Goal: Obtain resource: Download file/media

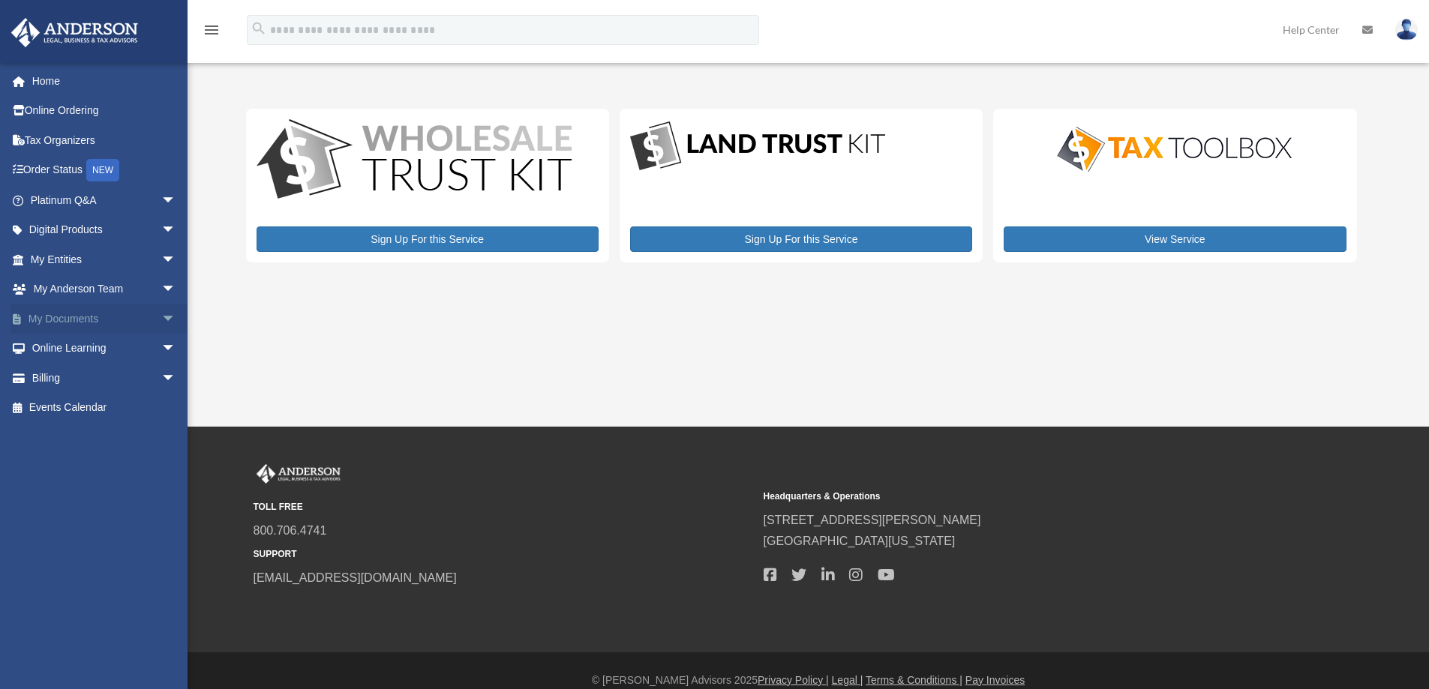
click at [77, 318] on link "My Documents arrow_drop_down" at bounding box center [105, 319] width 188 height 30
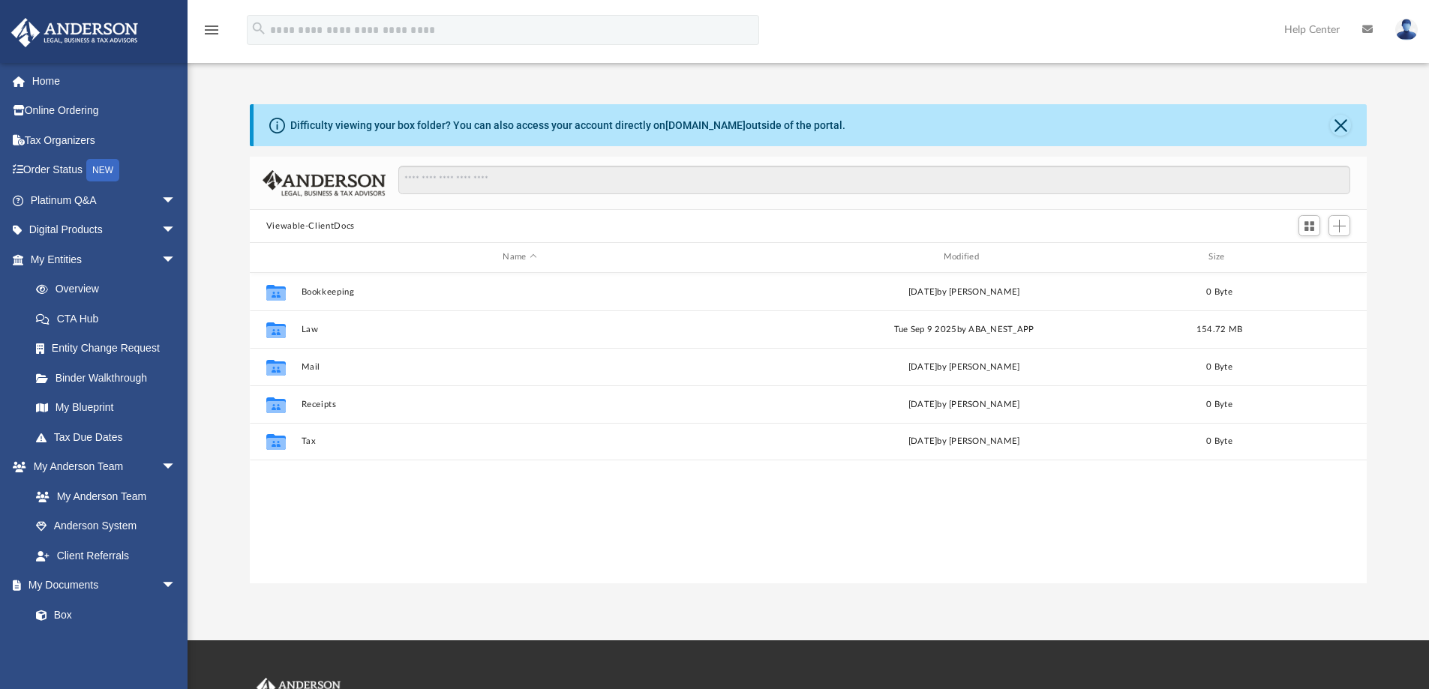
scroll to position [330, 1106]
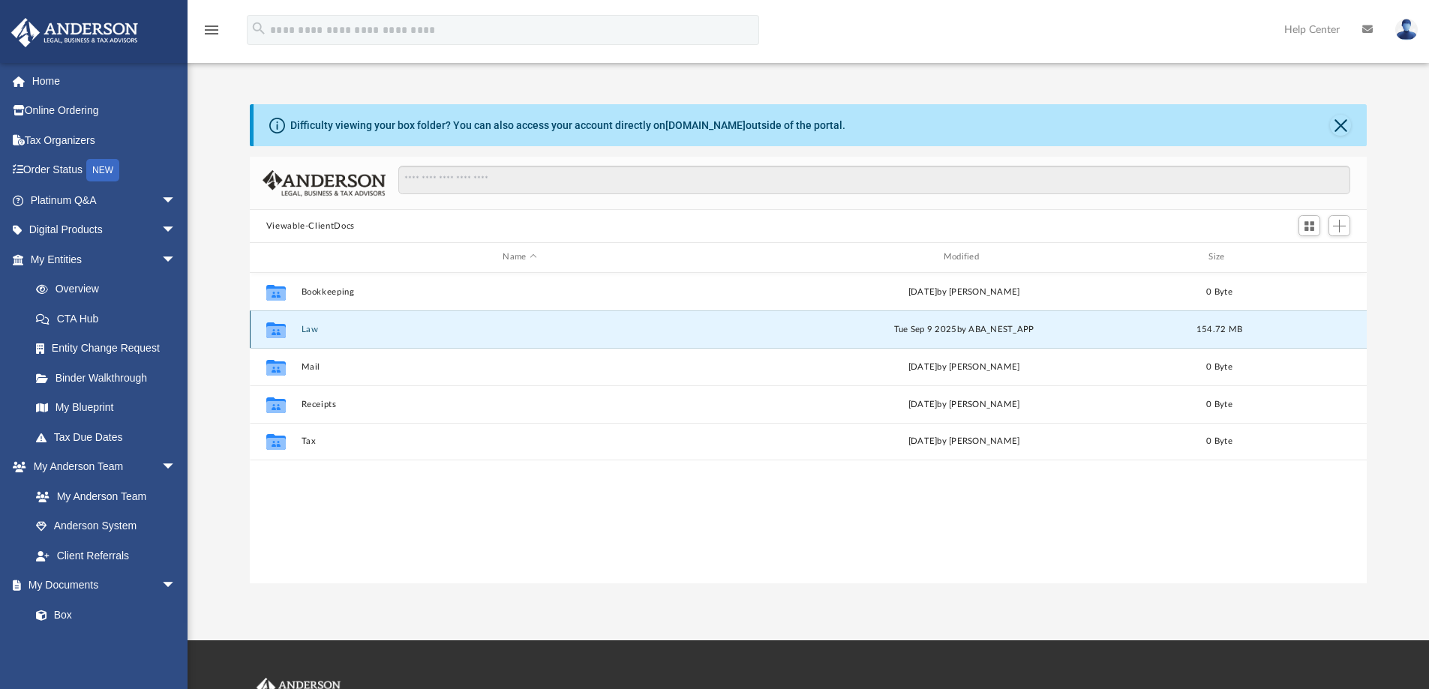
click at [337, 328] on button "Law" at bounding box center [519, 330] width 437 height 10
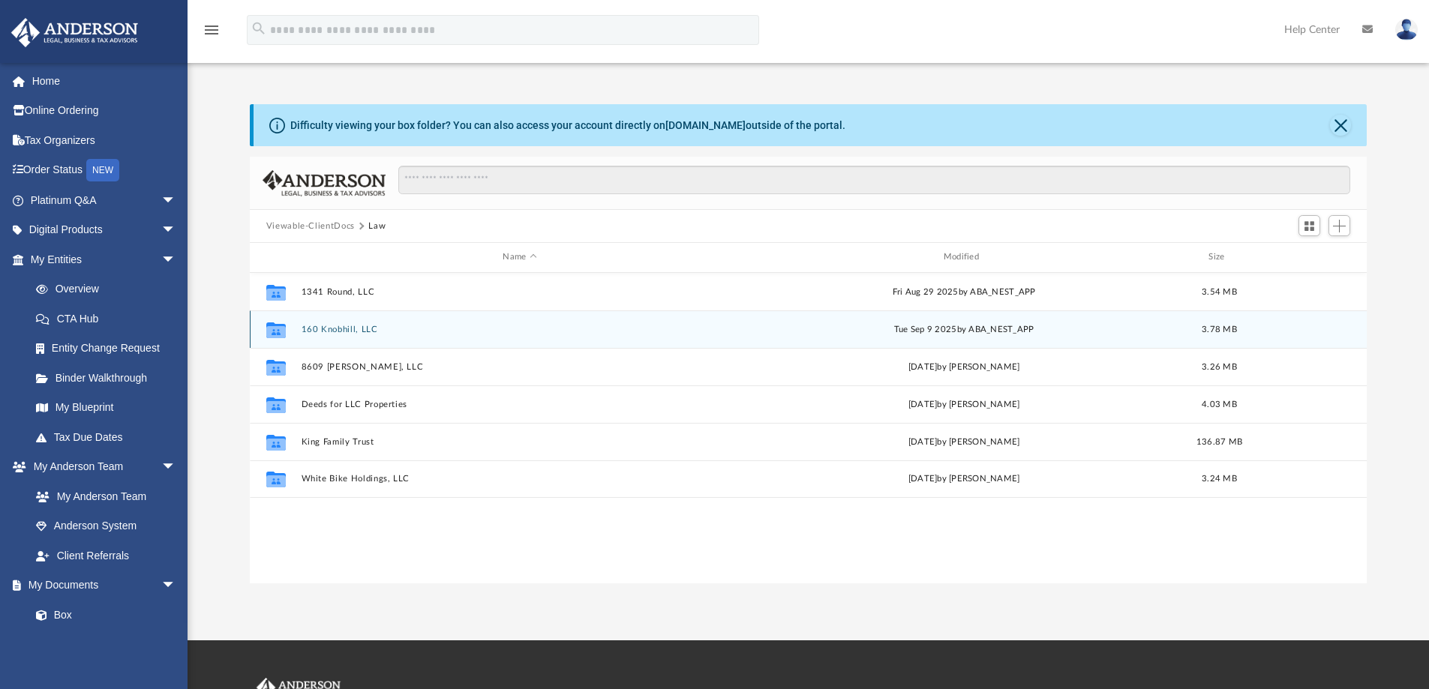
click at [488, 325] on button "160 Knobhill, LLC" at bounding box center [519, 330] width 437 height 10
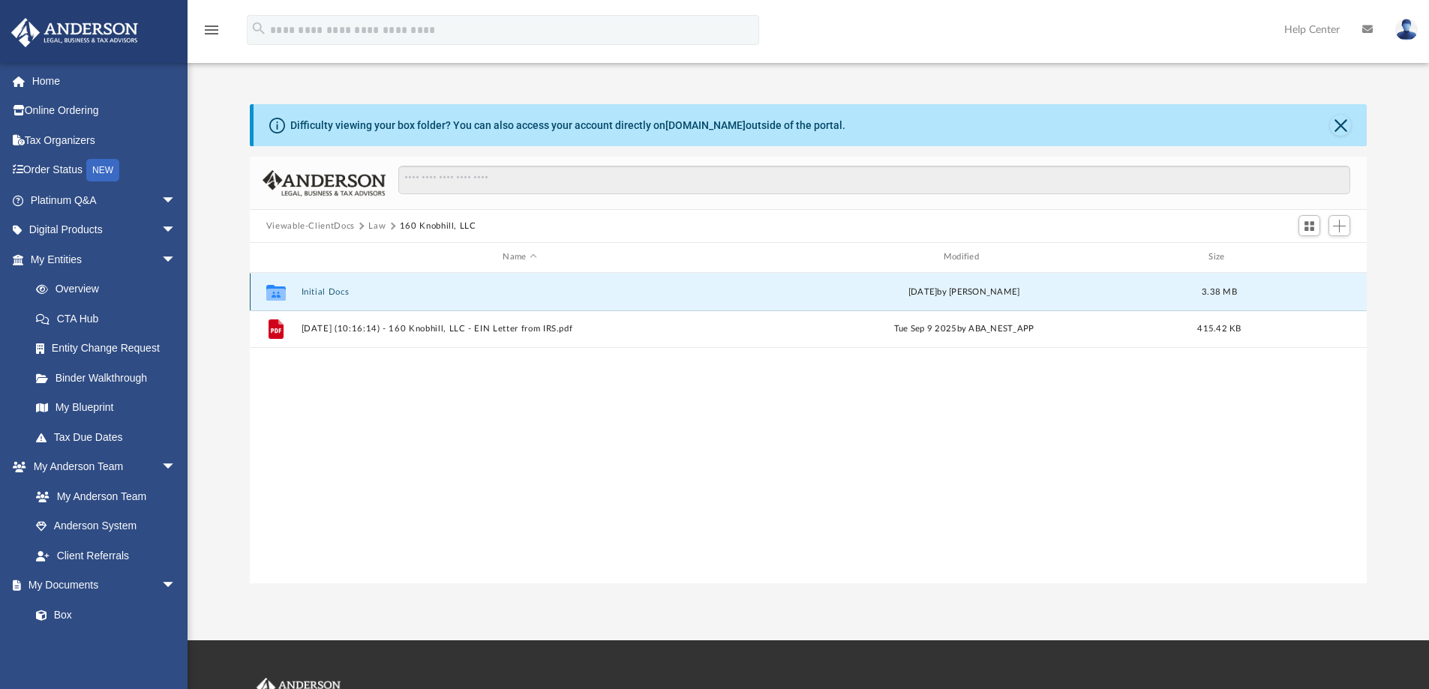
click at [360, 287] on button "Initial Docs" at bounding box center [519, 292] width 437 height 10
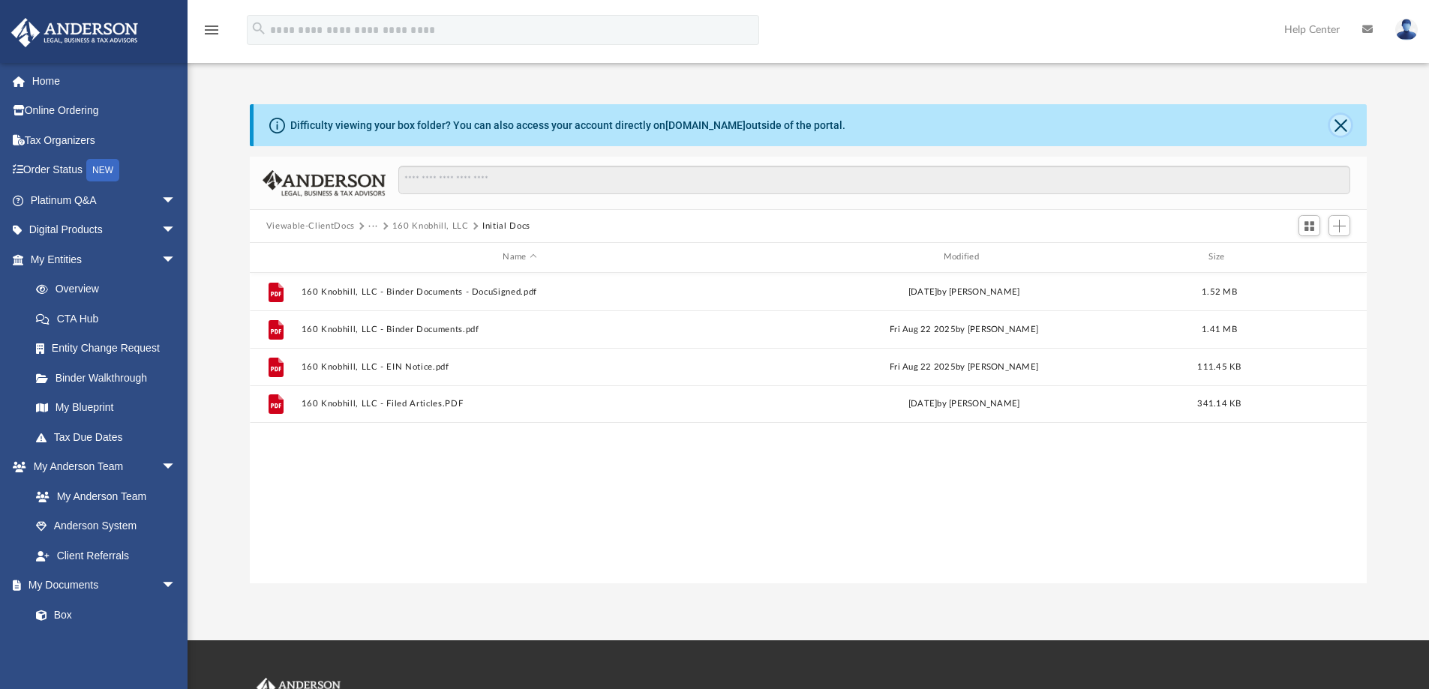
click at [1341, 124] on button "Close" at bounding box center [1340, 125] width 21 height 21
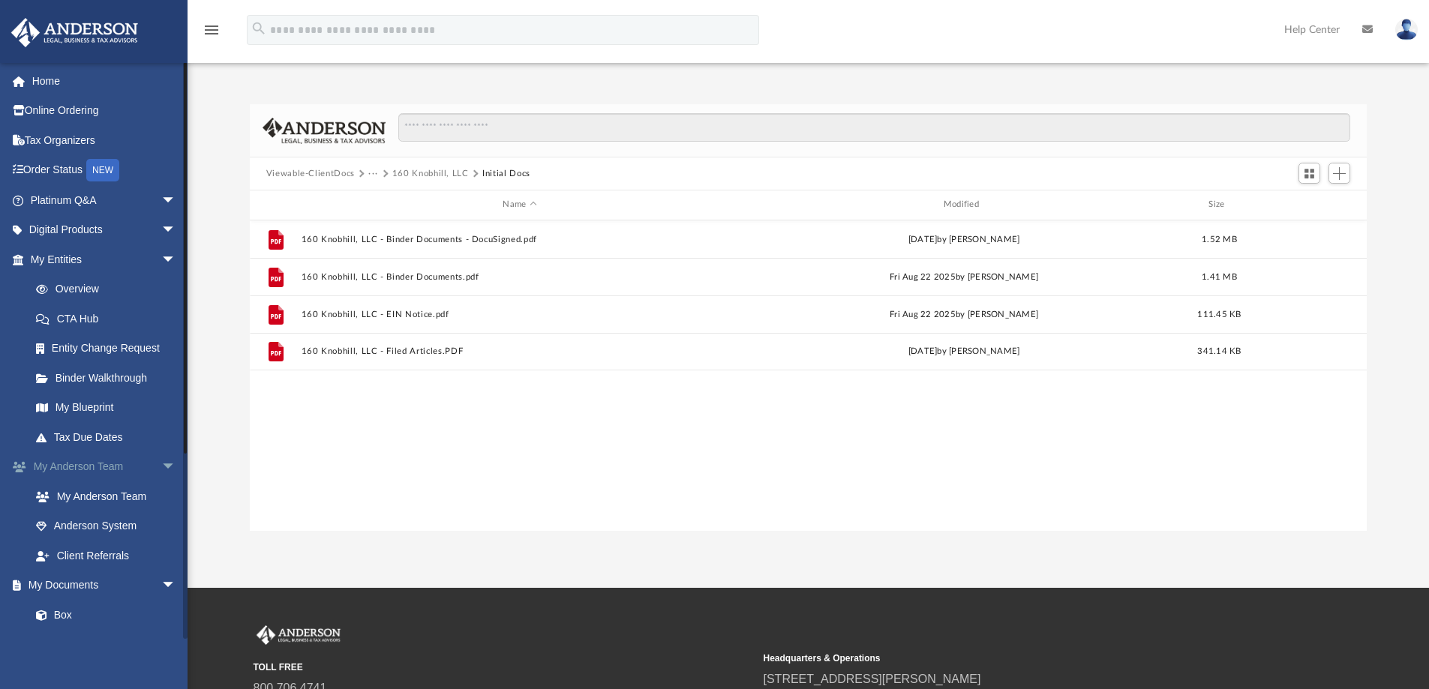
click at [161, 461] on span "arrow_drop_down" at bounding box center [176, 467] width 30 height 31
click at [55, 525] on link "Box" at bounding box center [110, 527] width 178 height 30
click at [161, 463] on span "arrow_drop_up" at bounding box center [176, 467] width 30 height 31
click at [131, 499] on link "My Anderson Team" at bounding box center [110, 497] width 178 height 30
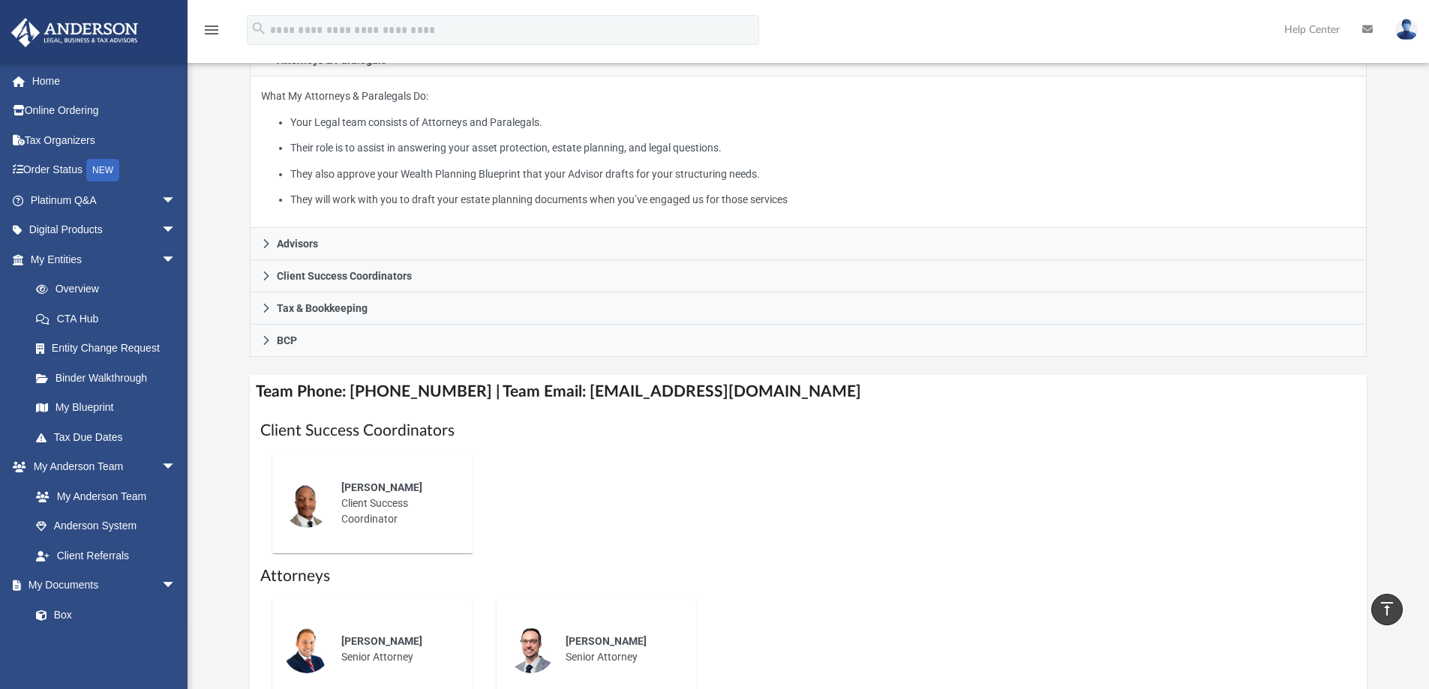
scroll to position [225, 0]
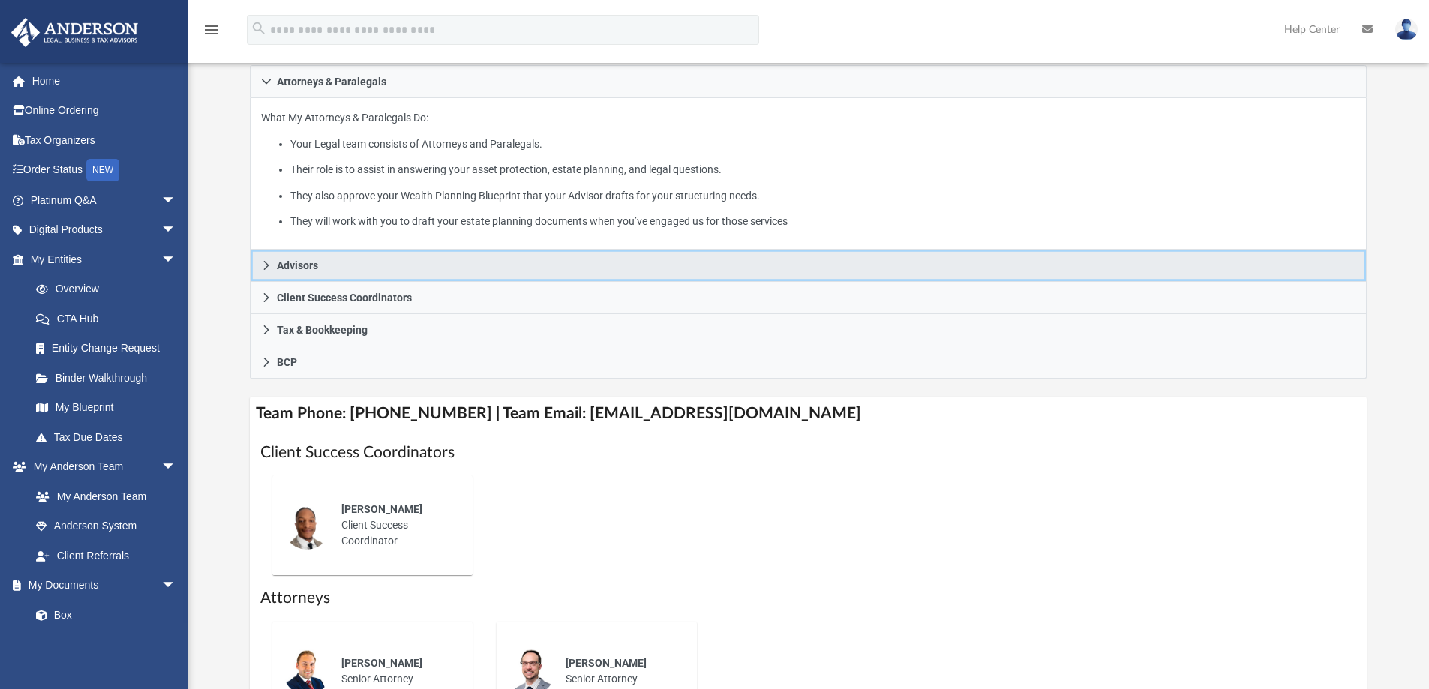
click at [264, 263] on icon at bounding box center [265, 265] width 5 height 9
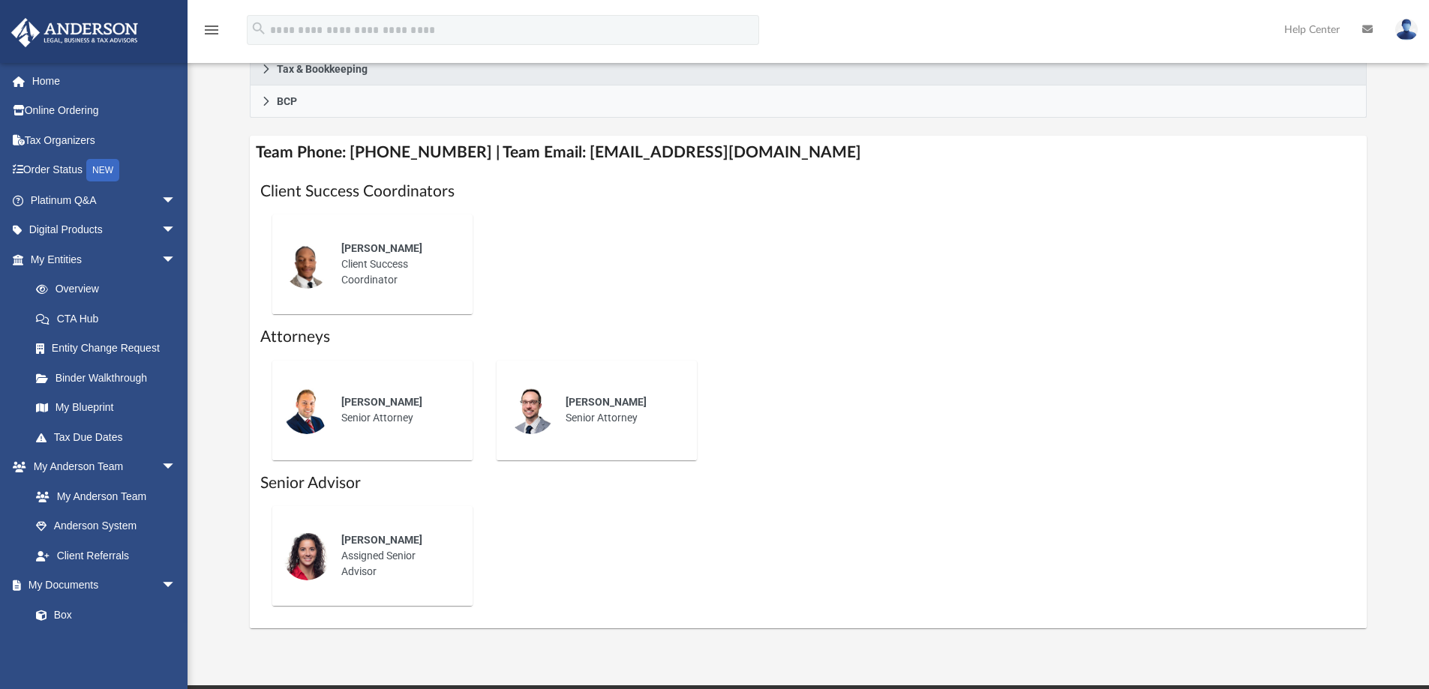
scroll to position [525, 0]
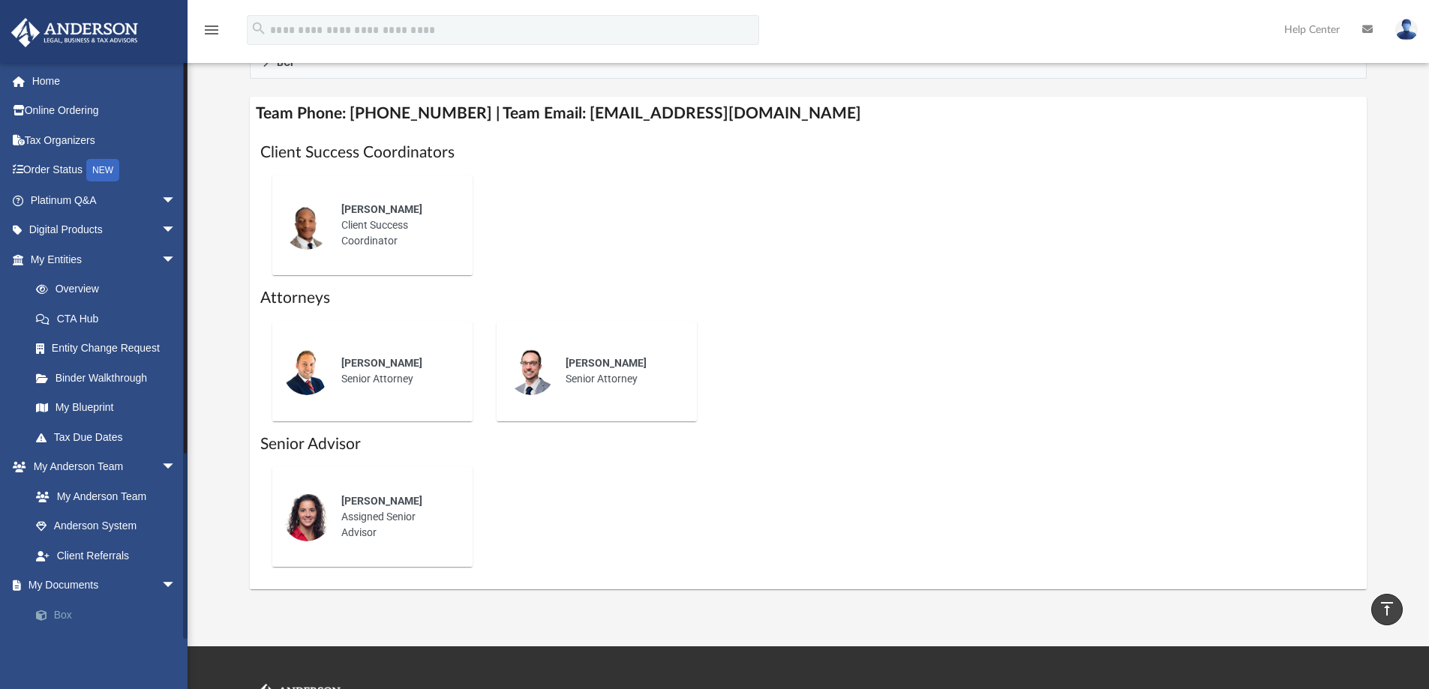
drag, startPoint x: 58, startPoint y: 611, endPoint x: 47, endPoint y: 607, distance: 11.2
click at [58, 611] on link "Box" at bounding box center [110, 615] width 178 height 30
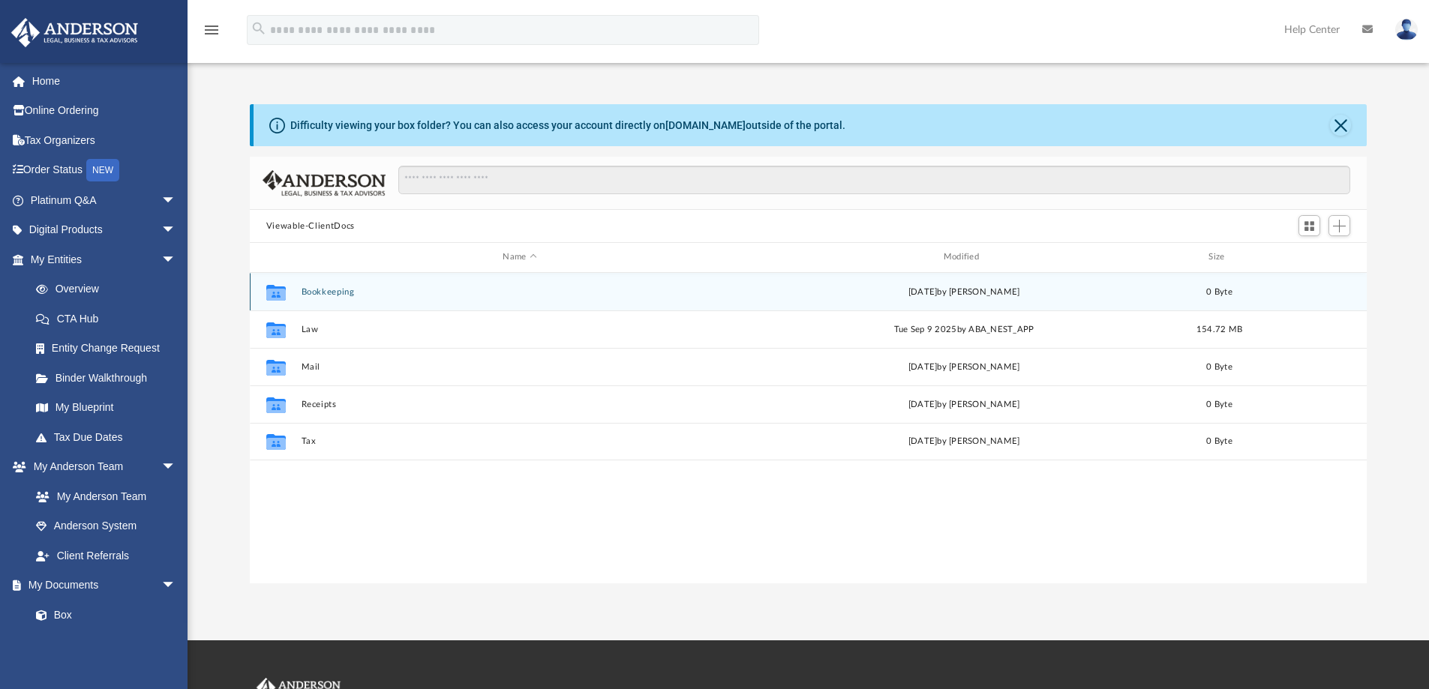
click at [391, 288] on button "Bookkeeping" at bounding box center [519, 292] width 437 height 10
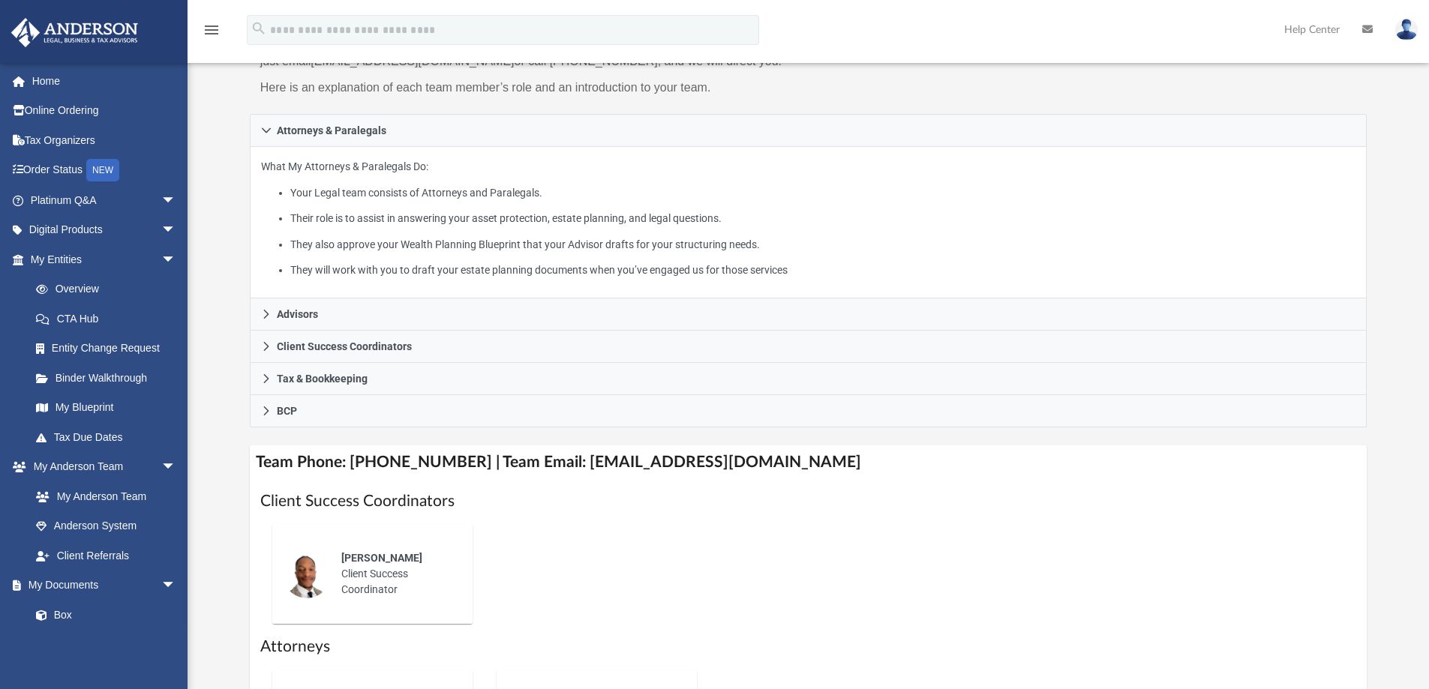
scroll to position [375, 0]
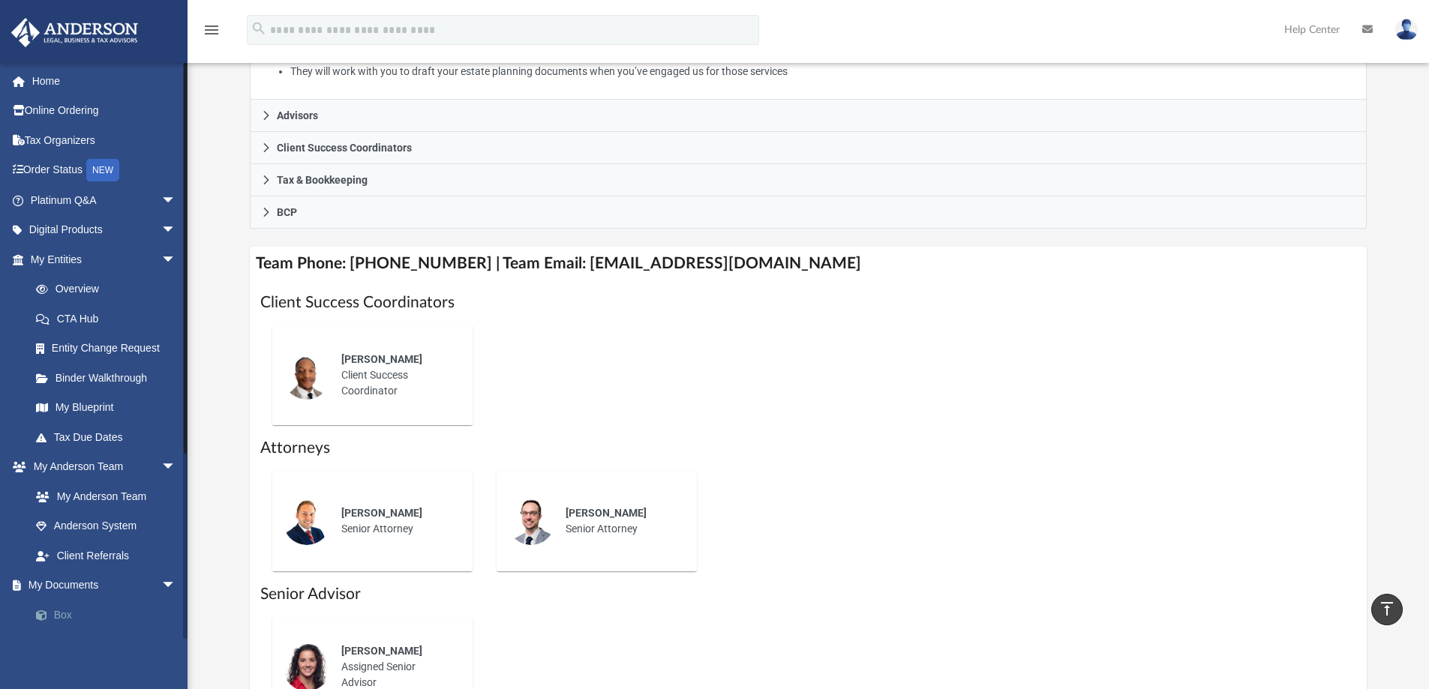
click at [75, 612] on link "Box" at bounding box center [110, 615] width 178 height 30
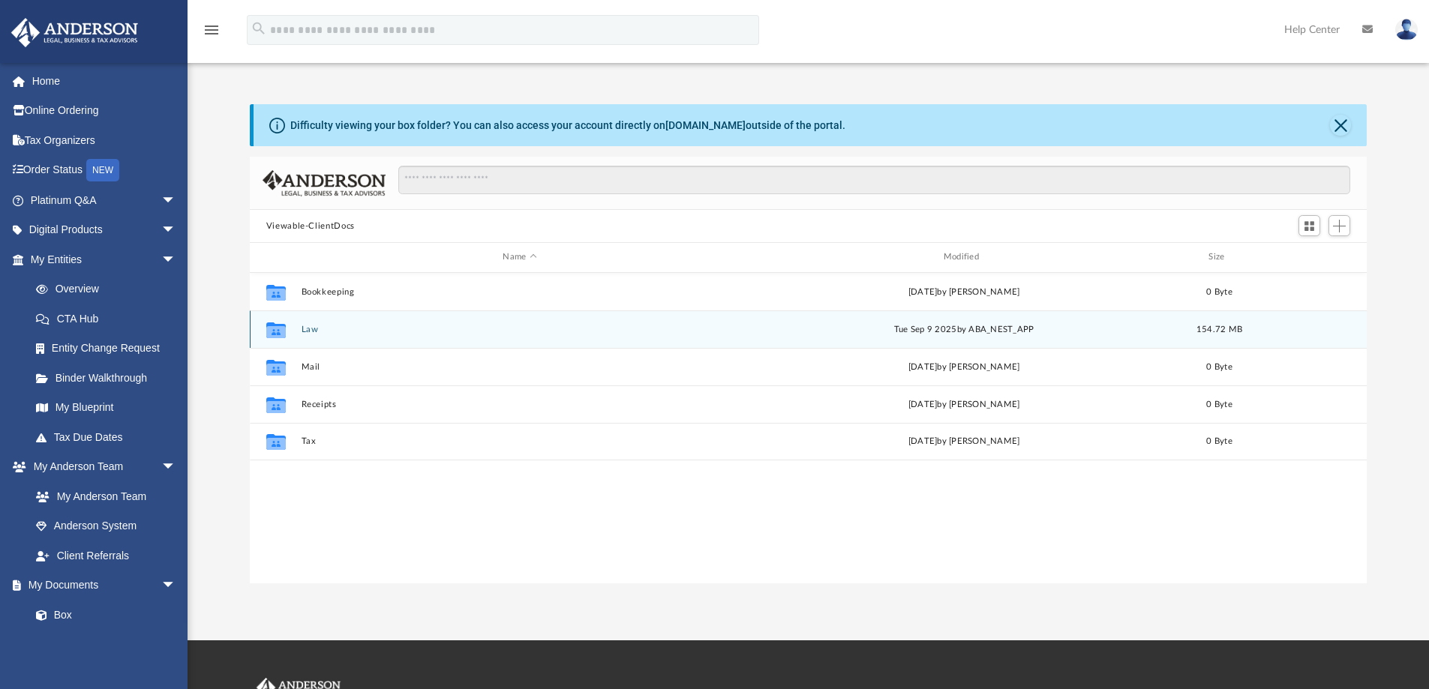
click at [359, 330] on button "Law" at bounding box center [519, 330] width 437 height 10
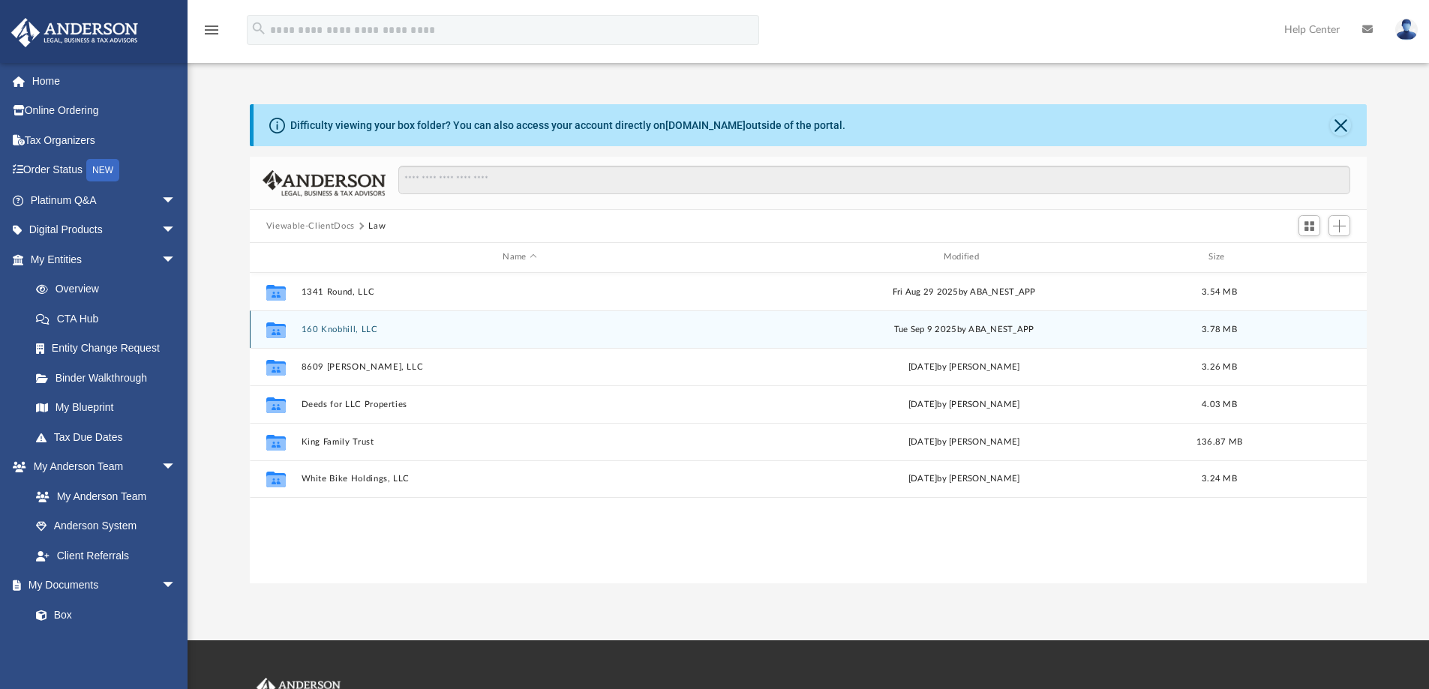
click at [434, 326] on button "160 Knobhill, LLC" at bounding box center [519, 330] width 437 height 10
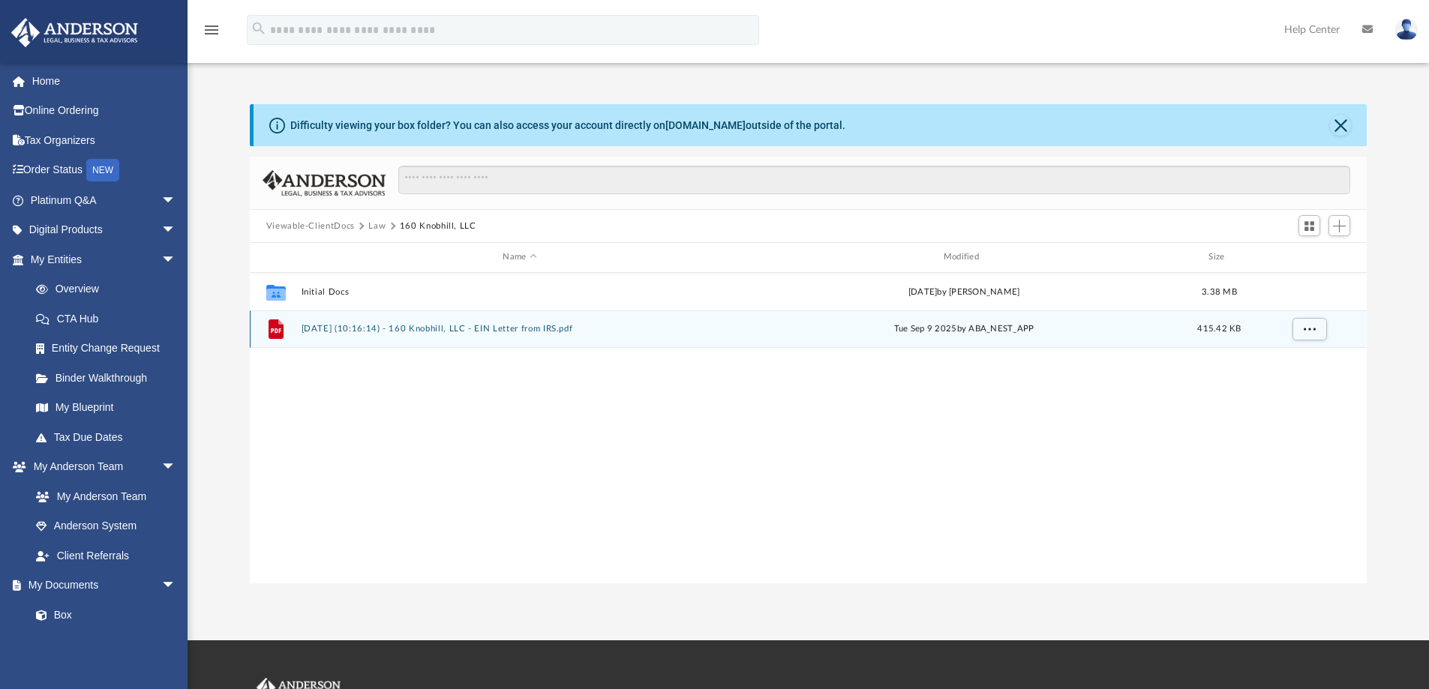
click at [674, 323] on div "File [DATE] (10:16:14) - 160 Knobhill, LLC - EIN Letter from IRS.pdf [DATE] by …" at bounding box center [809, 330] width 1118 height 38
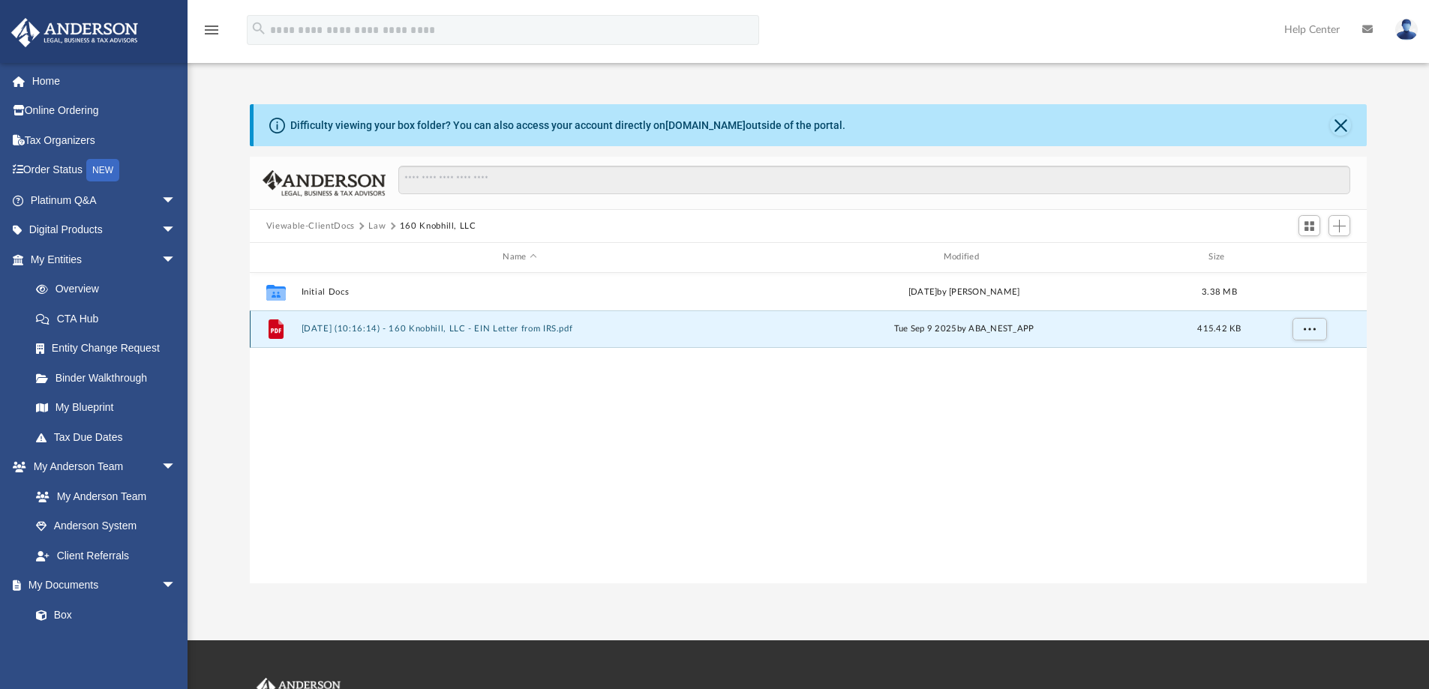
click at [382, 332] on button "[DATE] (10:16:14) - 160 Knobhill, LLC - EIN Letter from IRS.pdf" at bounding box center [519, 329] width 437 height 10
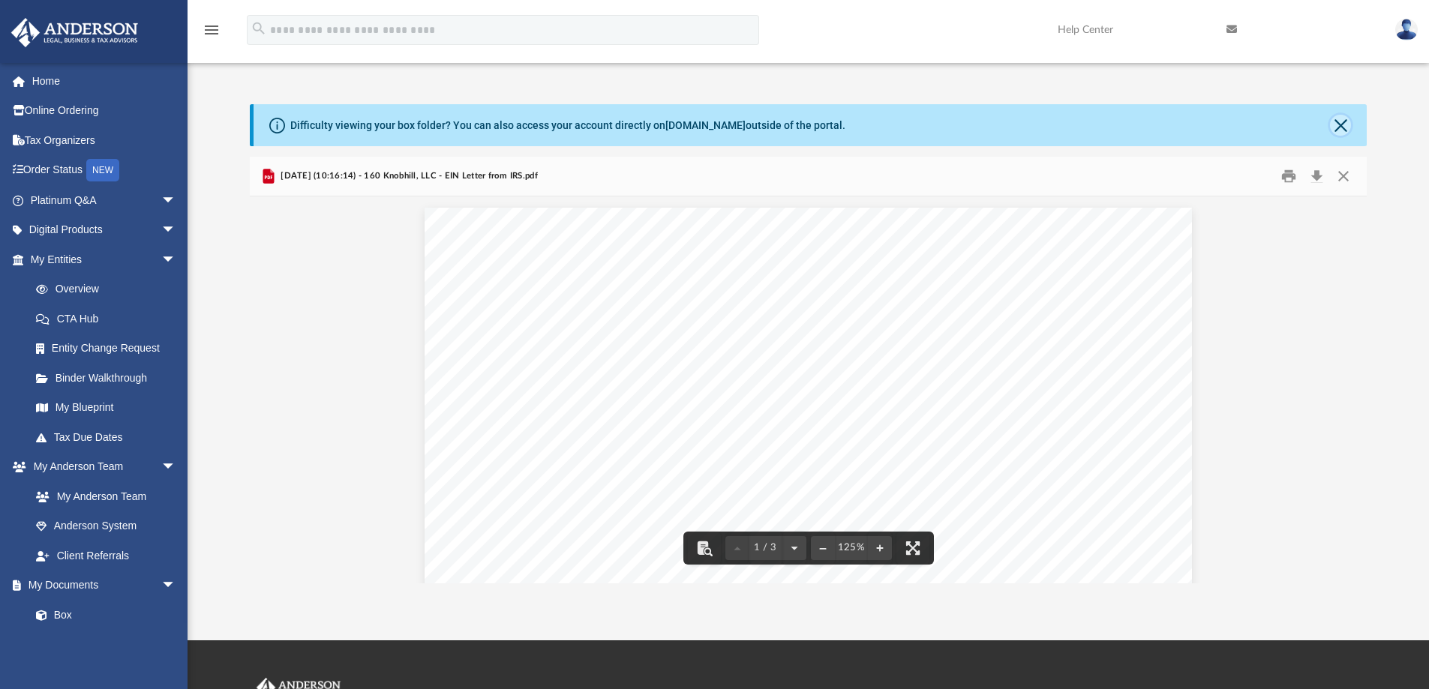
click at [1341, 124] on button "Close" at bounding box center [1340, 125] width 21 height 21
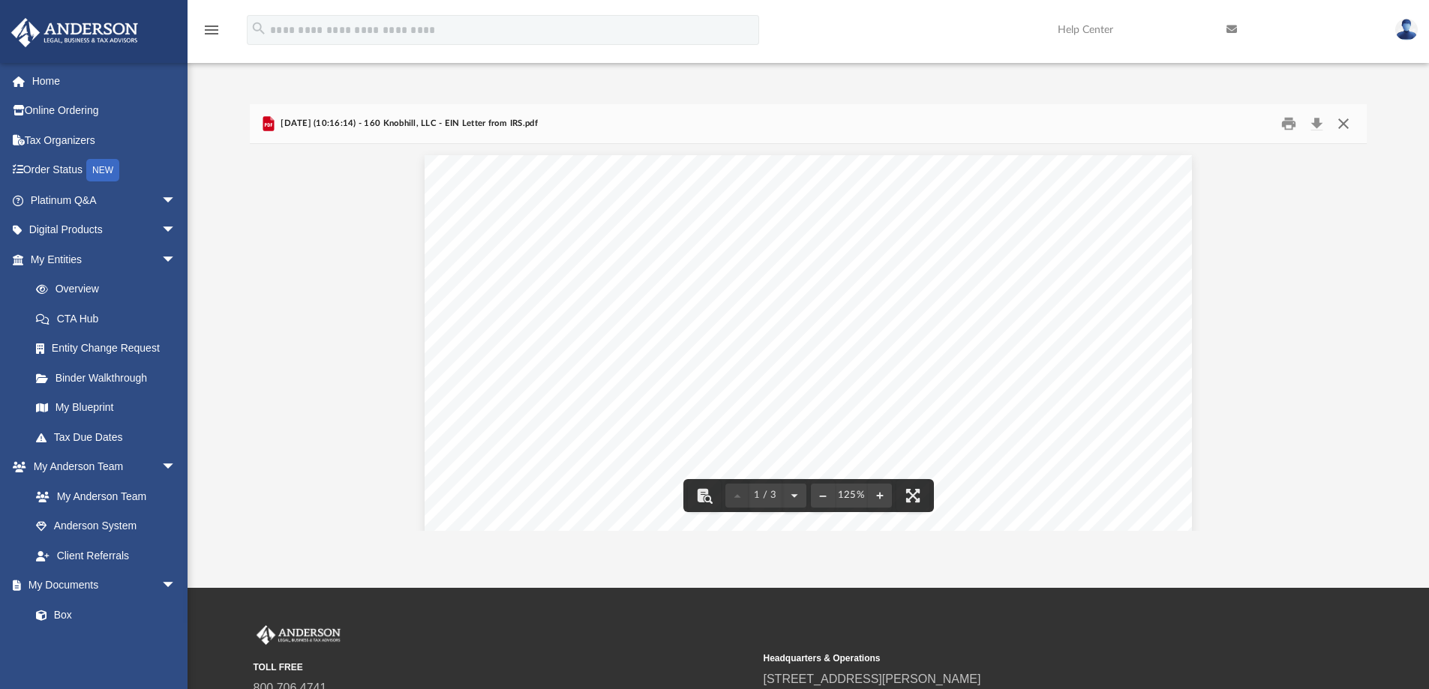
click at [1344, 123] on button "Close" at bounding box center [1343, 124] width 27 height 23
